Goal: Task Accomplishment & Management: Manage account settings

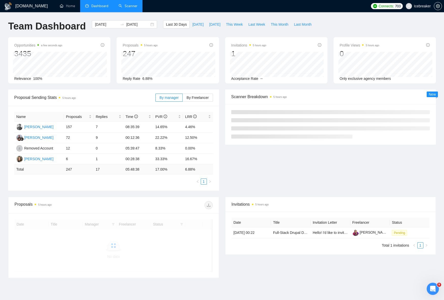
click at [136, 4] on link "Scanner" at bounding box center [128, 6] width 19 height 4
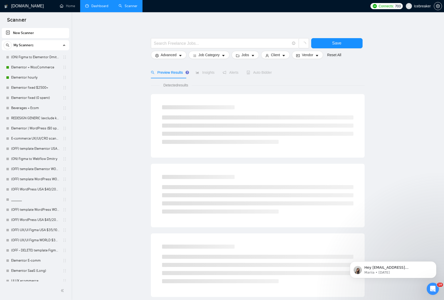
click at [102, 8] on link "Dashboard" at bounding box center [96, 6] width 23 height 4
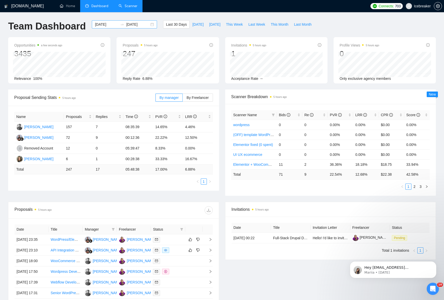
click at [136, 25] on input "[DATE]" at bounding box center [137, 25] width 23 height 6
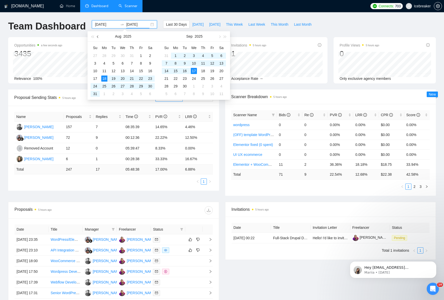
click at [96, 36] on button "button" at bounding box center [98, 36] width 6 height 10
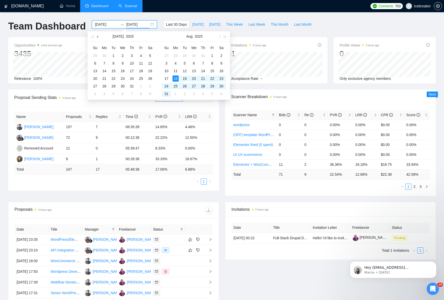
click at [100, 36] on button "button" at bounding box center [98, 36] width 6 height 10
type input "[DATE]"
click at [93, 57] on div "1" at bounding box center [95, 56] width 6 height 6
click at [219, 38] on button "button" at bounding box center [219, 36] width 6 height 10
click at [166, 55] on table "Su Mo Tu We Th Fr Sa 28 29 30 1 2 3 4 5 6 7 8 9 10 11 12 13 14 15 16 17 18 19 2…" at bounding box center [194, 71] width 64 height 54
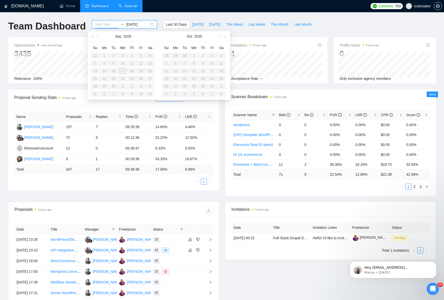
click at [98, 26] on input at bounding box center [106, 25] width 23 height 6
click at [96, 37] on button "button" at bounding box center [98, 36] width 6 height 10
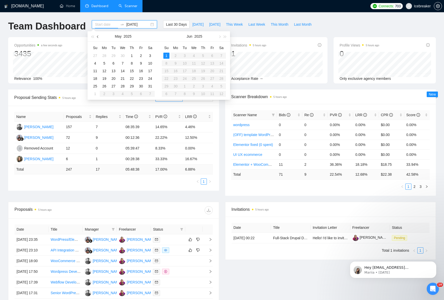
click at [96, 37] on button "button" at bounding box center [98, 36] width 6 height 10
click at [222, 39] on button "button" at bounding box center [225, 36] width 6 height 10
click at [130, 23] on input "[DATE]" at bounding box center [137, 25] width 23 height 6
click at [218, 35] on button "button" at bounding box center [219, 36] width 6 height 10
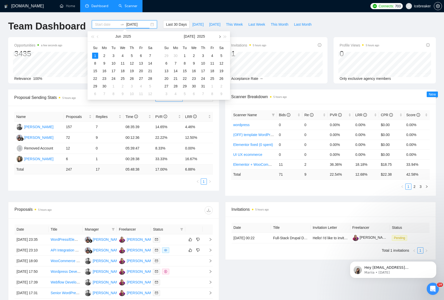
click at [218, 35] on button "button" at bounding box center [219, 36] width 6 height 10
type input "[DATE]"
click at [112, 71] on div "16" at bounding box center [113, 71] width 6 height 6
click at [218, 36] on span "button" at bounding box center [219, 36] width 3 height 3
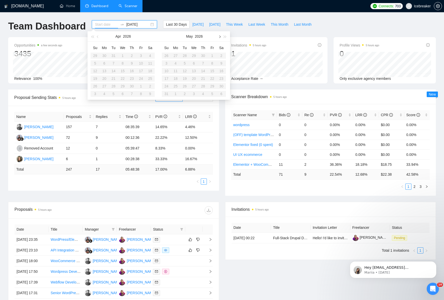
click at [218, 36] on span "button" at bounding box center [219, 36] width 3 height 3
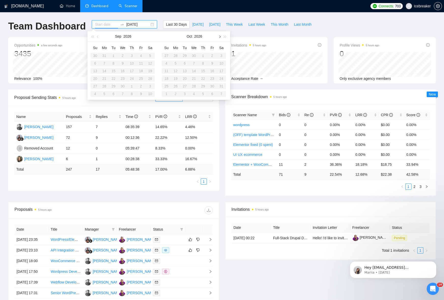
click at [218, 36] on span "button" at bounding box center [219, 36] width 3 height 3
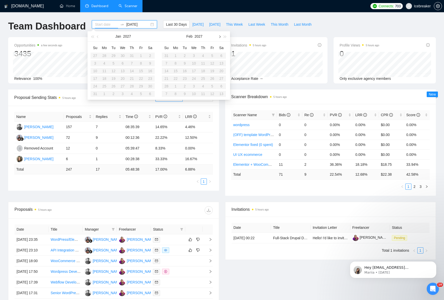
click at [218, 36] on span "button" at bounding box center [219, 36] width 3 height 3
type input "[DATE]"
click at [176, 9] on ul "Home Dashboard Scanner" at bounding box center [210, 6] width 315 height 12
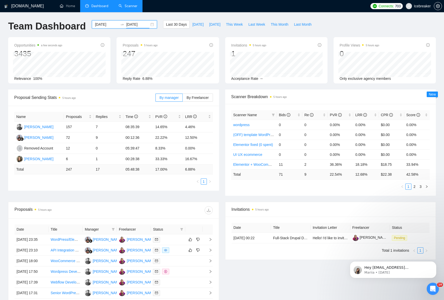
click at [126, 26] on input "[DATE]" at bounding box center [137, 25] width 23 height 6
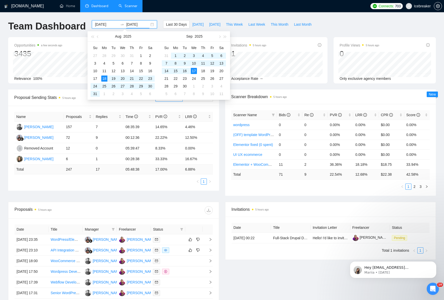
type input "[DATE]"
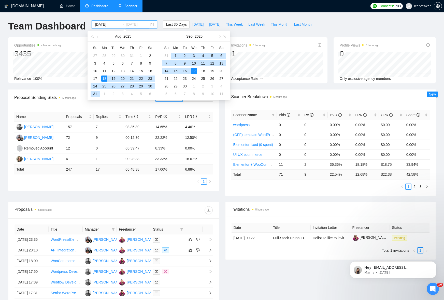
click at [194, 69] on div "17" at bounding box center [194, 71] width 6 height 6
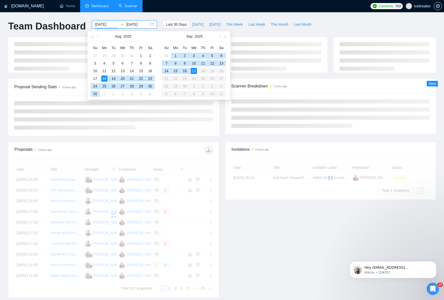
type input "[DATE]"
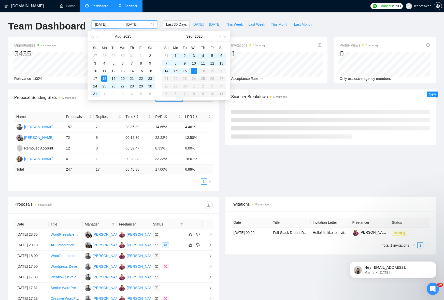
click at [138, 22] on input "[DATE]" at bounding box center [137, 25] width 23 height 6
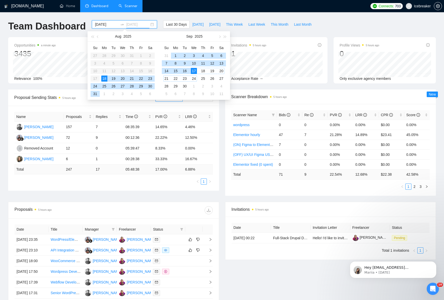
type input "[DATE]"
click at [192, 70] on div "17" at bounding box center [194, 71] width 6 height 6
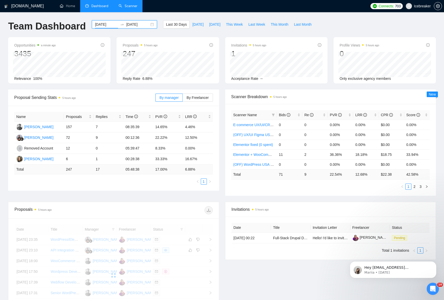
click at [104, 23] on input "[DATE]" at bounding box center [106, 25] width 23 height 6
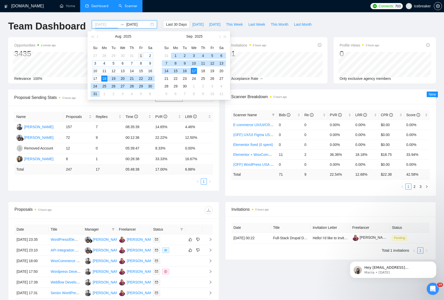
type input "[DATE]"
click at [139, 54] on div "1" at bounding box center [141, 56] width 6 height 6
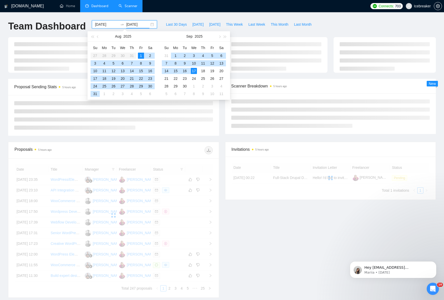
type input "[DATE]"
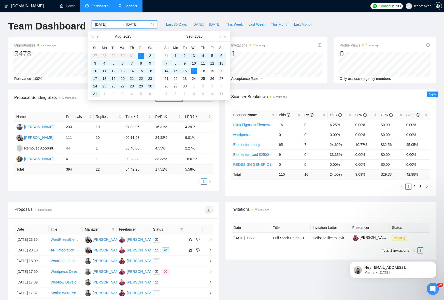
click at [98, 38] on button "button" at bounding box center [98, 36] width 6 height 10
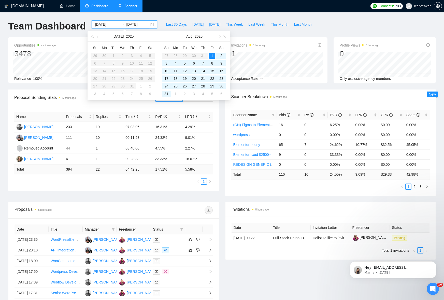
click at [140, 24] on input "[DATE]" at bounding box center [137, 25] width 23 height 6
click at [101, 22] on input "[DATE]" at bounding box center [106, 25] width 23 height 6
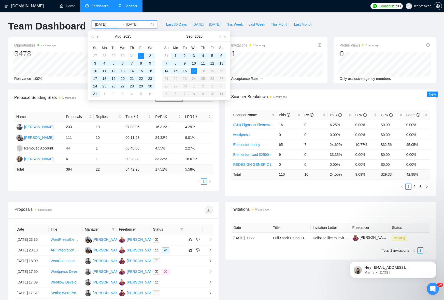
click at [97, 36] on span "button" at bounding box center [98, 36] width 3 height 3
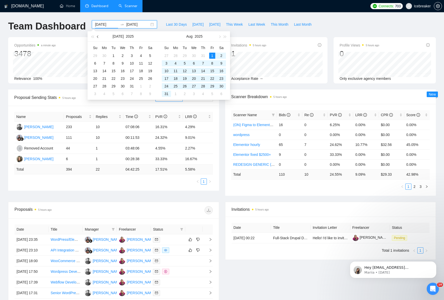
click at [97, 36] on span "button" at bounding box center [98, 36] width 3 height 3
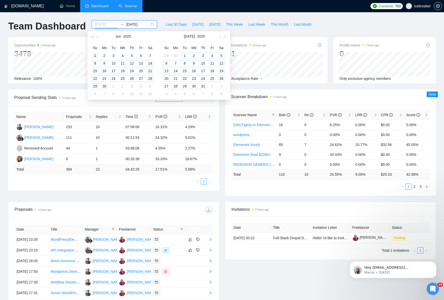
type input "[DATE]"
click at [95, 54] on div "1" at bounding box center [95, 56] width 6 height 6
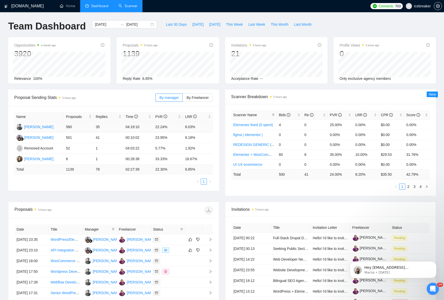
click at [93, 125] on td "580" at bounding box center [79, 127] width 30 height 11
click at [97, 126] on td "35" at bounding box center [109, 127] width 30 height 11
click at [125, 4] on link "Scanner" at bounding box center [128, 6] width 19 height 4
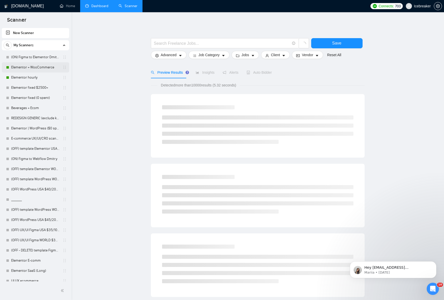
click at [35, 69] on link "Elementor + WooCommerce" at bounding box center [35, 67] width 48 height 10
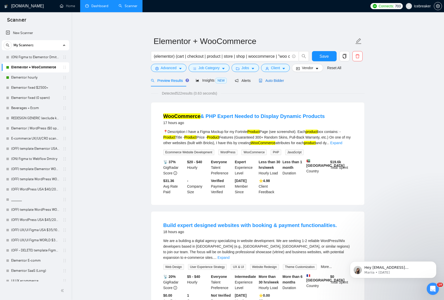
click at [270, 80] on span "Auto Bidder" at bounding box center [271, 81] width 25 height 4
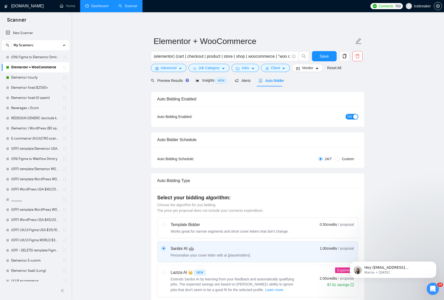
click at [346, 115] on button "ON" at bounding box center [351, 117] width 13 height 6
click at [327, 56] on span "Save" at bounding box center [323, 56] width 9 height 6
click at [36, 79] on link "Elementor hourly" at bounding box center [35, 77] width 48 height 10
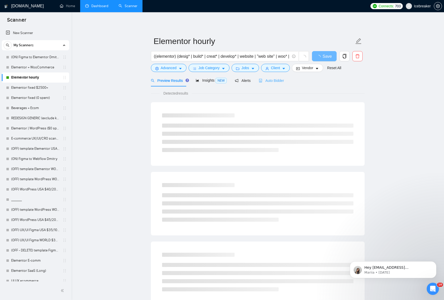
drag, startPoint x: 285, startPoint y: 82, endPoint x: 275, endPoint y: 79, distance: 11.0
click at [285, 82] on div "Preview Results Insights NEW Alerts Auto Bidder" at bounding box center [258, 81] width 214 height 12
click at [275, 79] on span "Auto Bidder" at bounding box center [271, 81] width 25 height 4
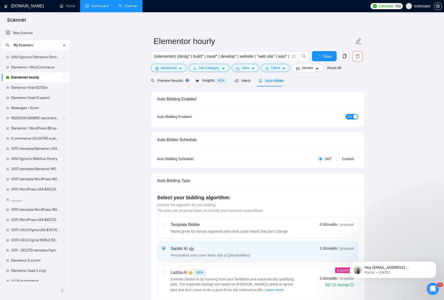
click at [351, 114] on span "ON" at bounding box center [349, 117] width 5 height 6
click at [326, 56] on span "Save" at bounding box center [323, 56] width 9 height 6
click at [432, 288] on icon "Open Intercom Messenger" at bounding box center [432, 288] width 4 height 4
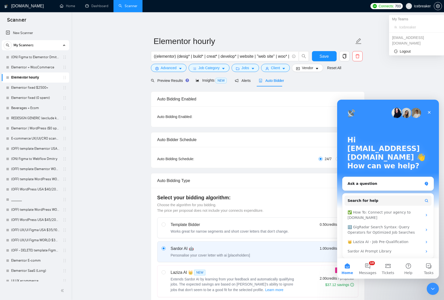
click at [422, 8] on span "Icebreaker" at bounding box center [418, 6] width 31 height 16
click at [390, 4] on span "Connects:" at bounding box center [385, 6] width 15 height 6
click at [437, 4] on icon "setting" at bounding box center [438, 6] width 4 height 4
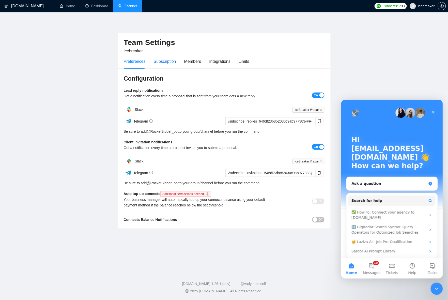
click at [170, 59] on div "Subscription" at bounding box center [165, 61] width 22 height 6
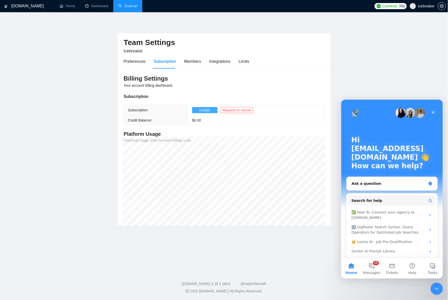
click at [208, 111] on span "Details" at bounding box center [205, 110] width 11 height 6
